Goal: Task Accomplishment & Management: Use online tool/utility

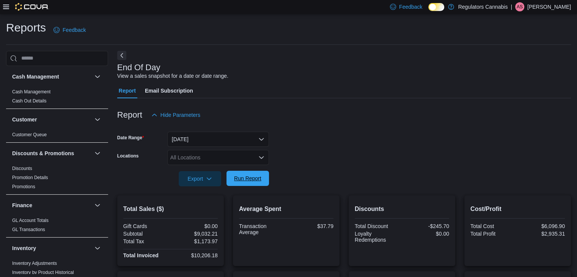
click at [241, 182] on span "Run Report" at bounding box center [247, 178] width 27 height 8
